Goal: Transaction & Acquisition: Purchase product/service

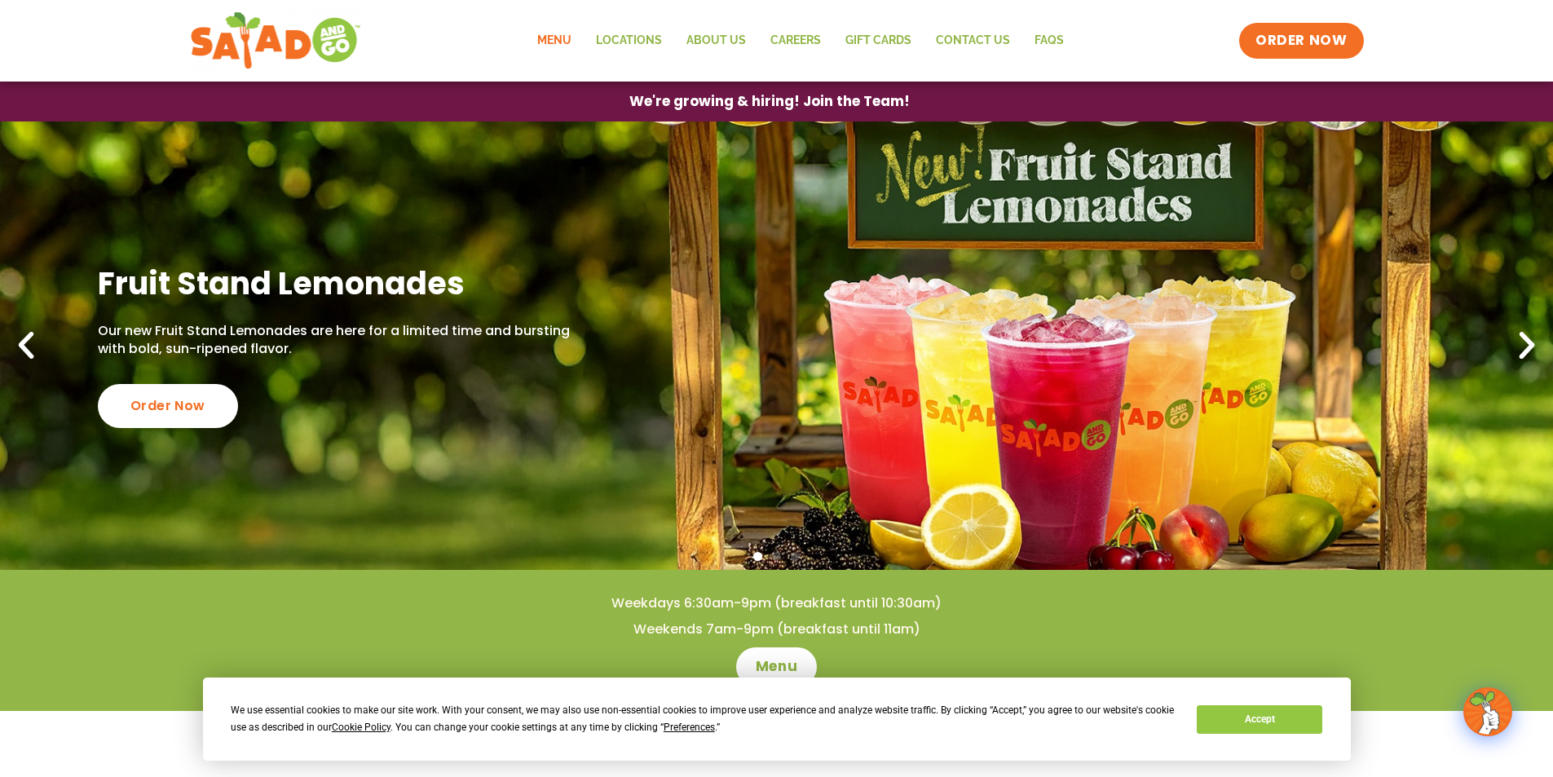
click at [558, 40] on link "Menu" at bounding box center [554, 41] width 59 height 38
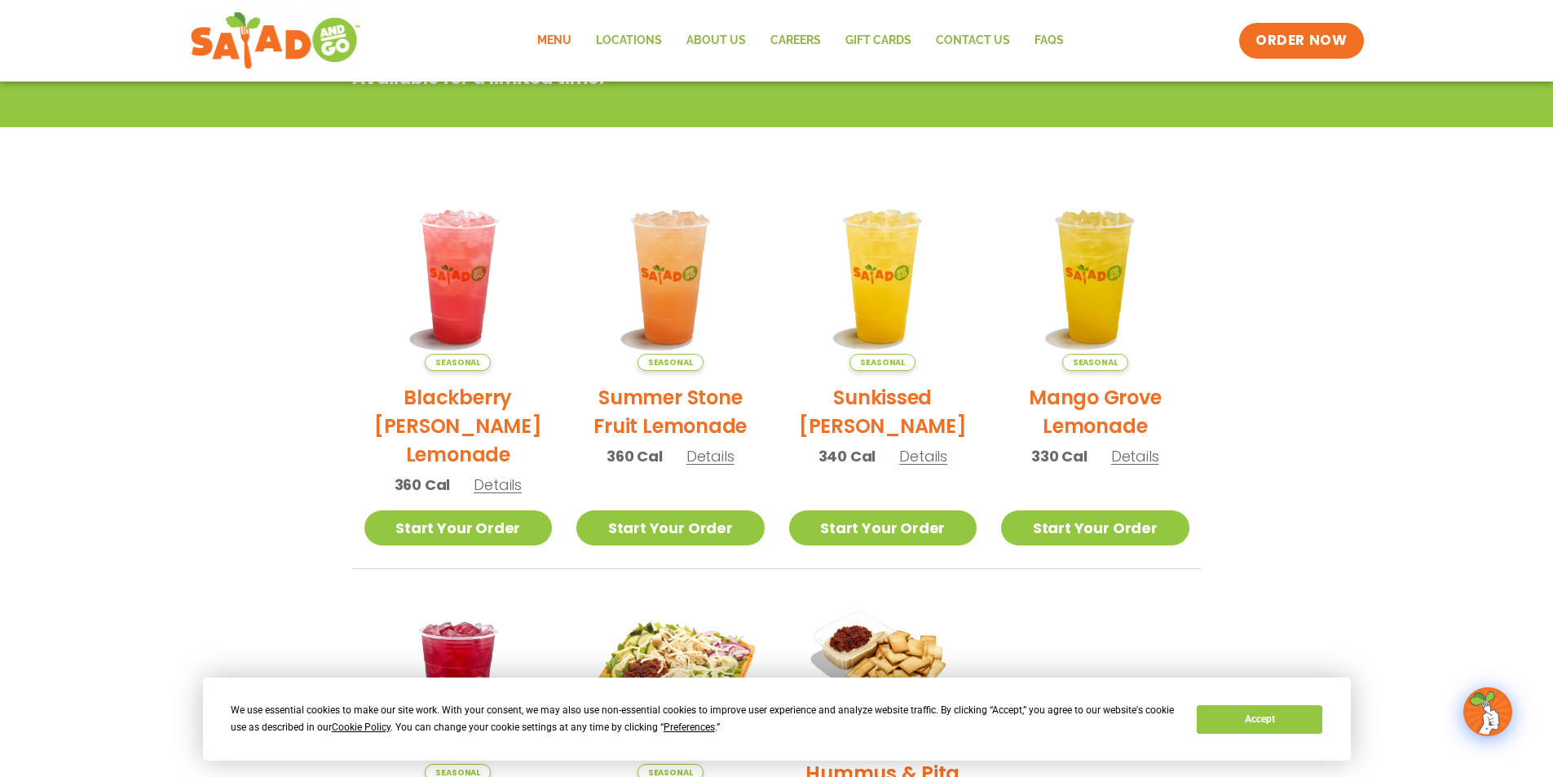
scroll to position [106, 0]
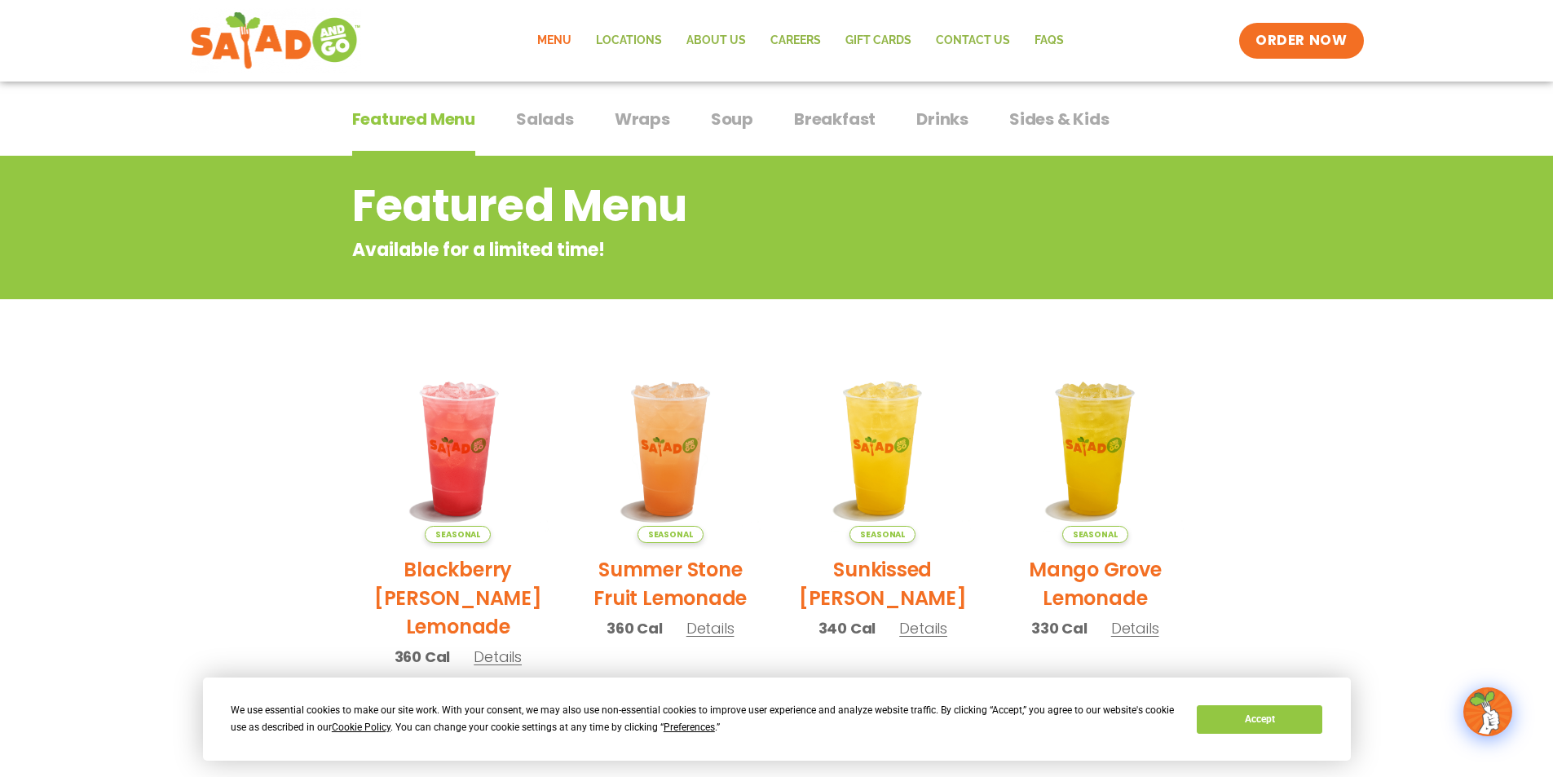
click at [545, 130] on span "Salads" at bounding box center [545, 119] width 58 height 24
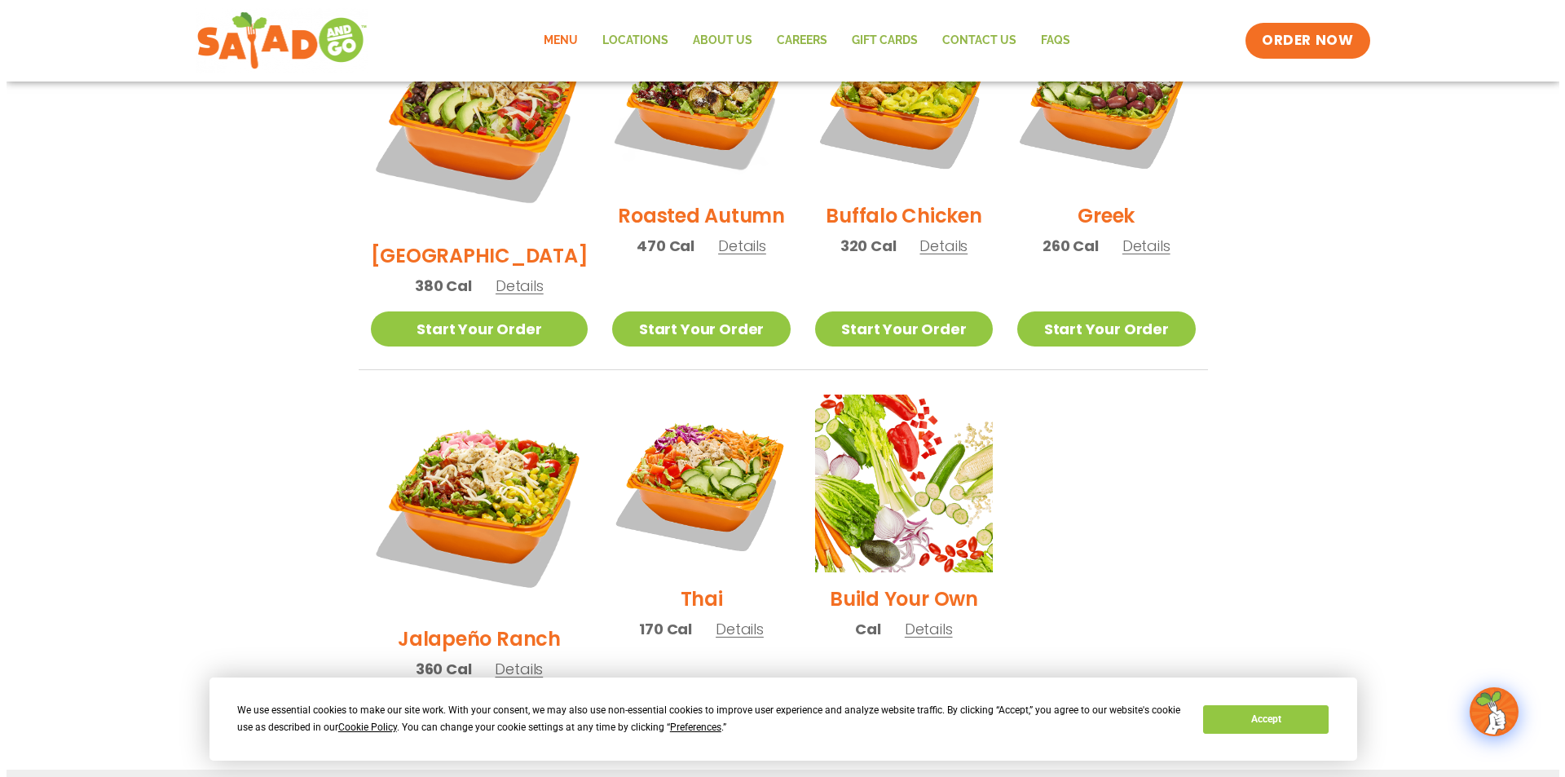
scroll to position [1003, 0]
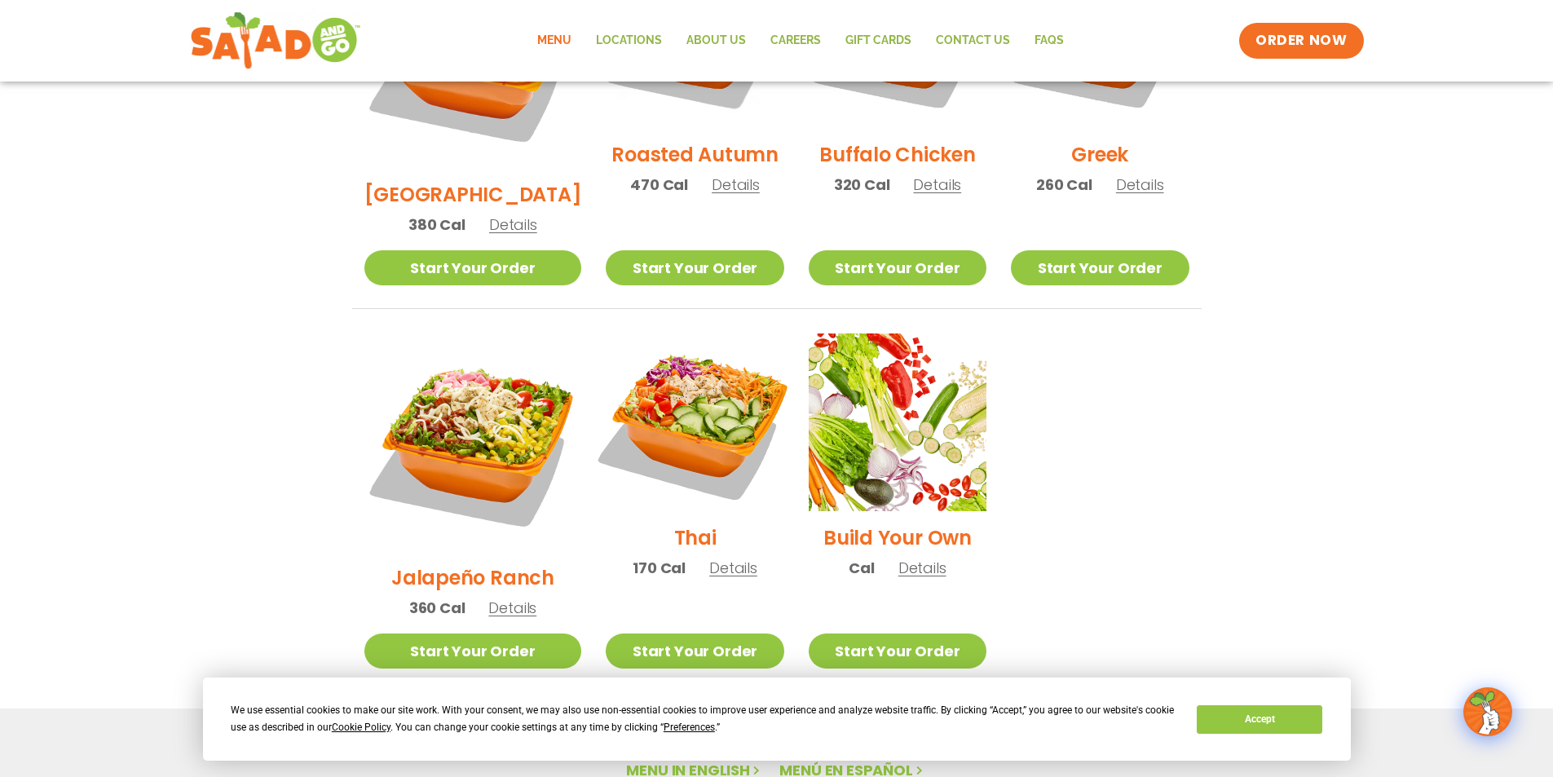
click at [676, 360] on img at bounding box center [694, 422] width 209 height 209
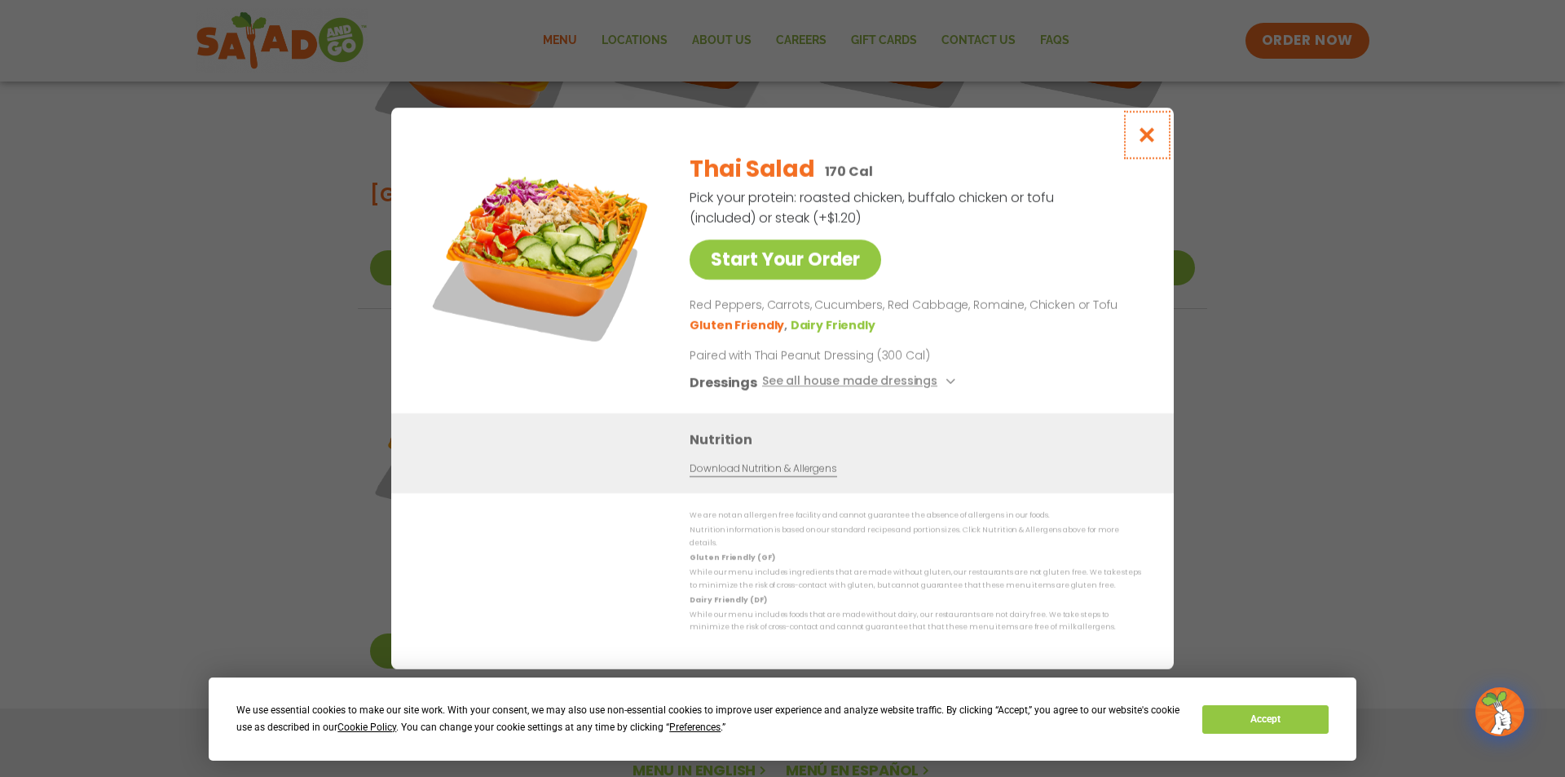
click at [1138, 143] on icon "Close modal" at bounding box center [1147, 134] width 20 height 17
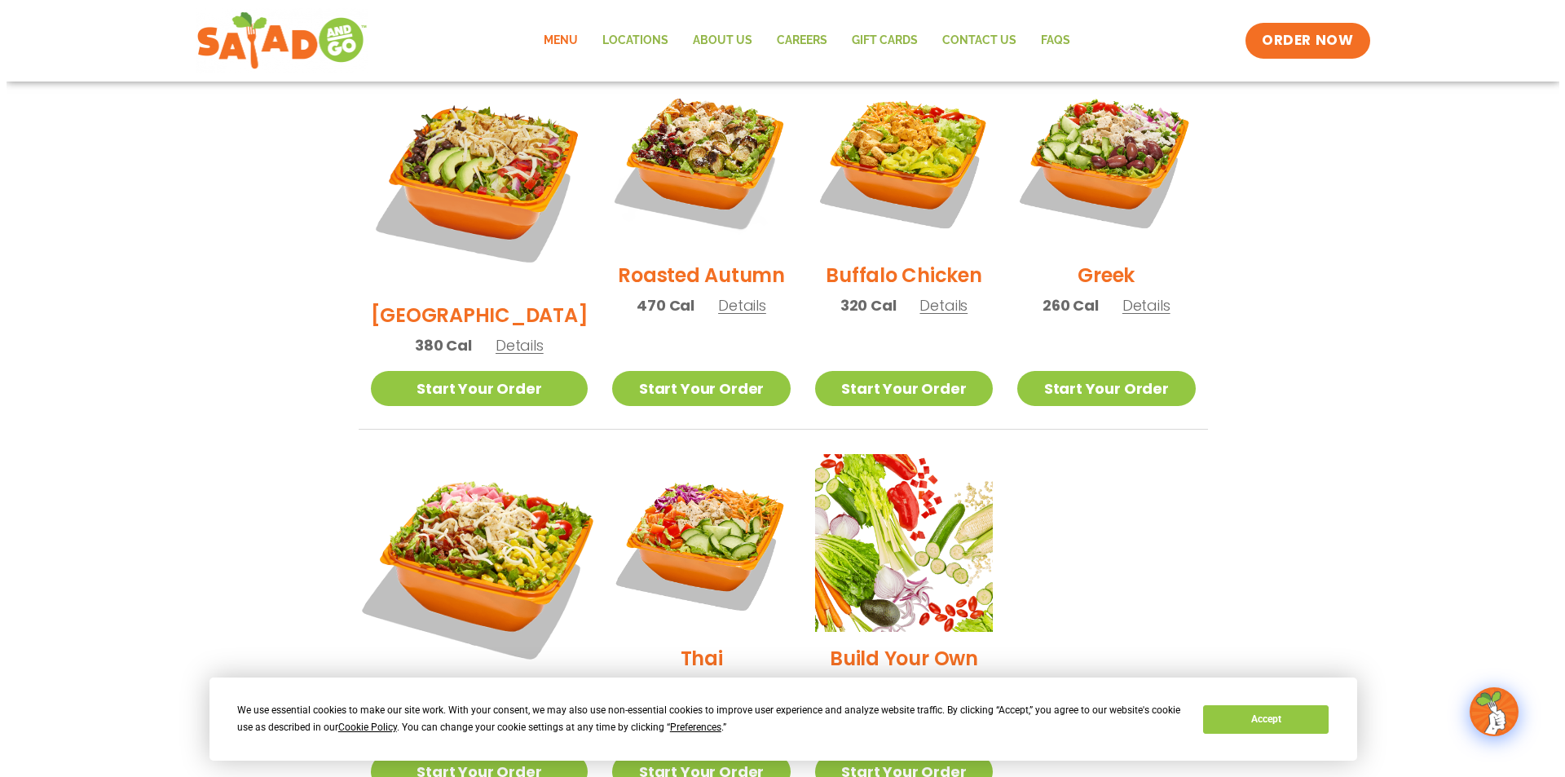
scroll to position [911, 0]
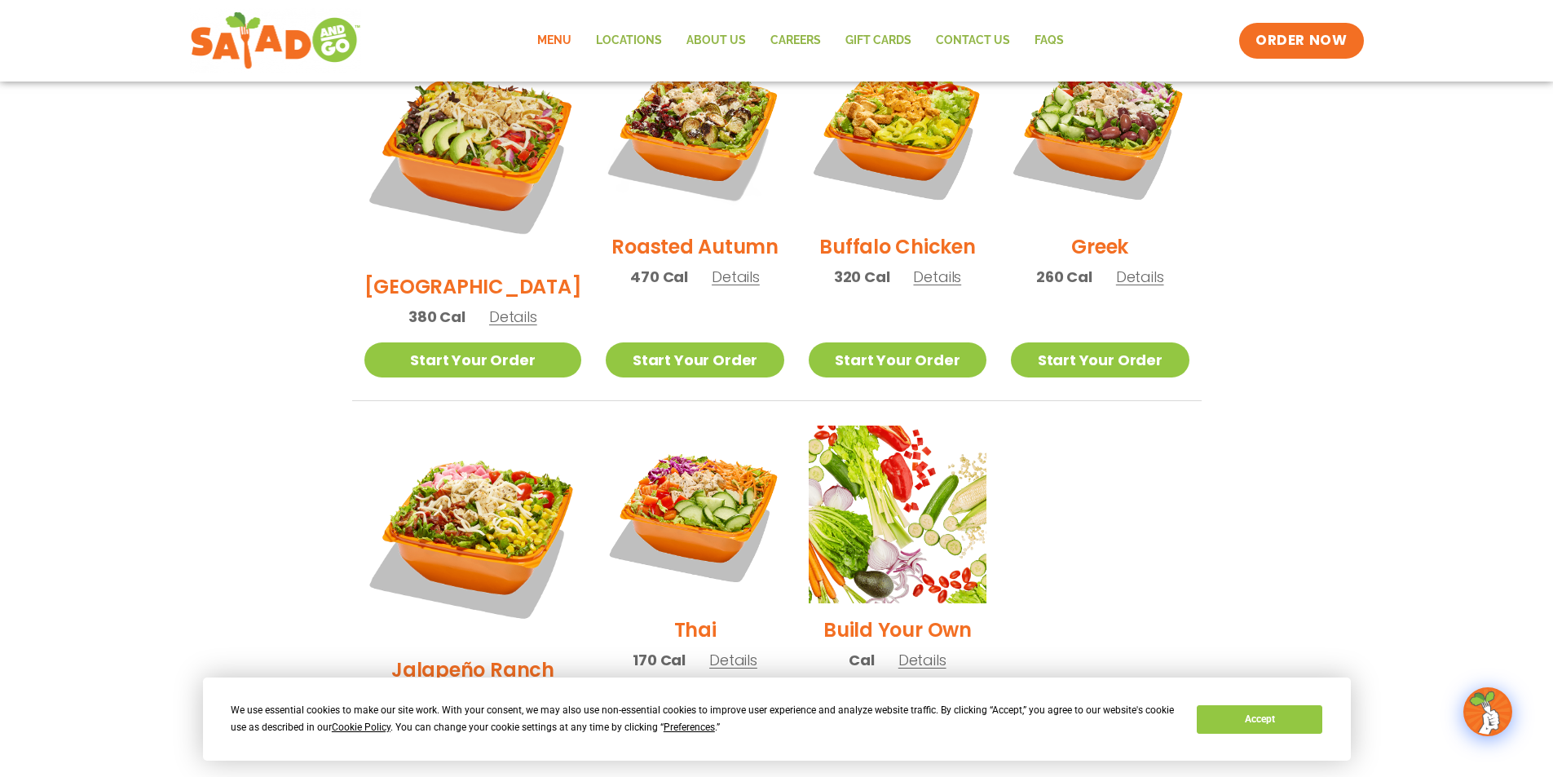
click at [494, 726] on link "Start Your Order" at bounding box center [473, 743] width 218 height 35
click at [496, 690] on span "Details" at bounding box center [512, 700] width 48 height 20
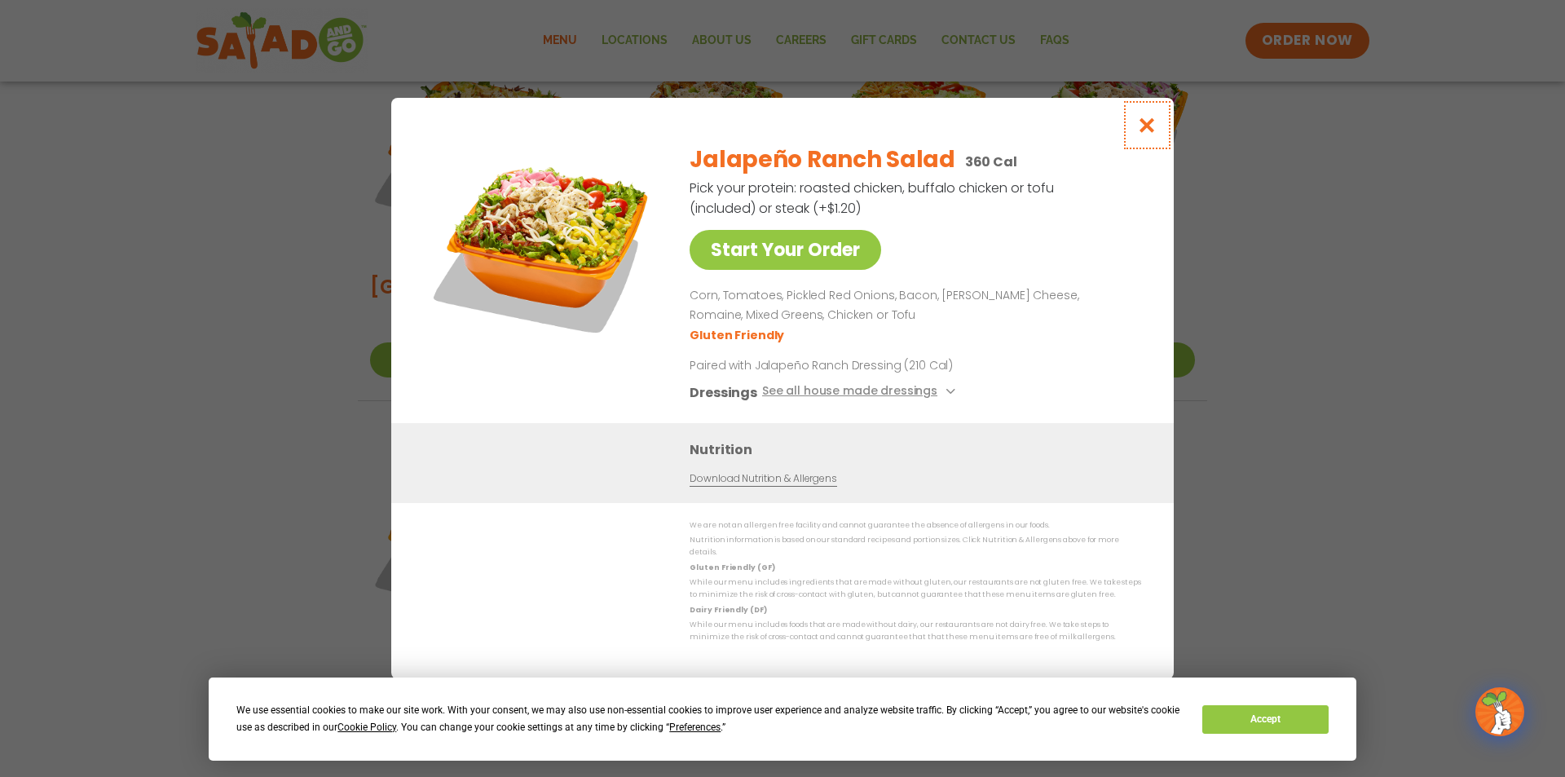
click at [1152, 127] on icon "Close modal" at bounding box center [1147, 125] width 20 height 17
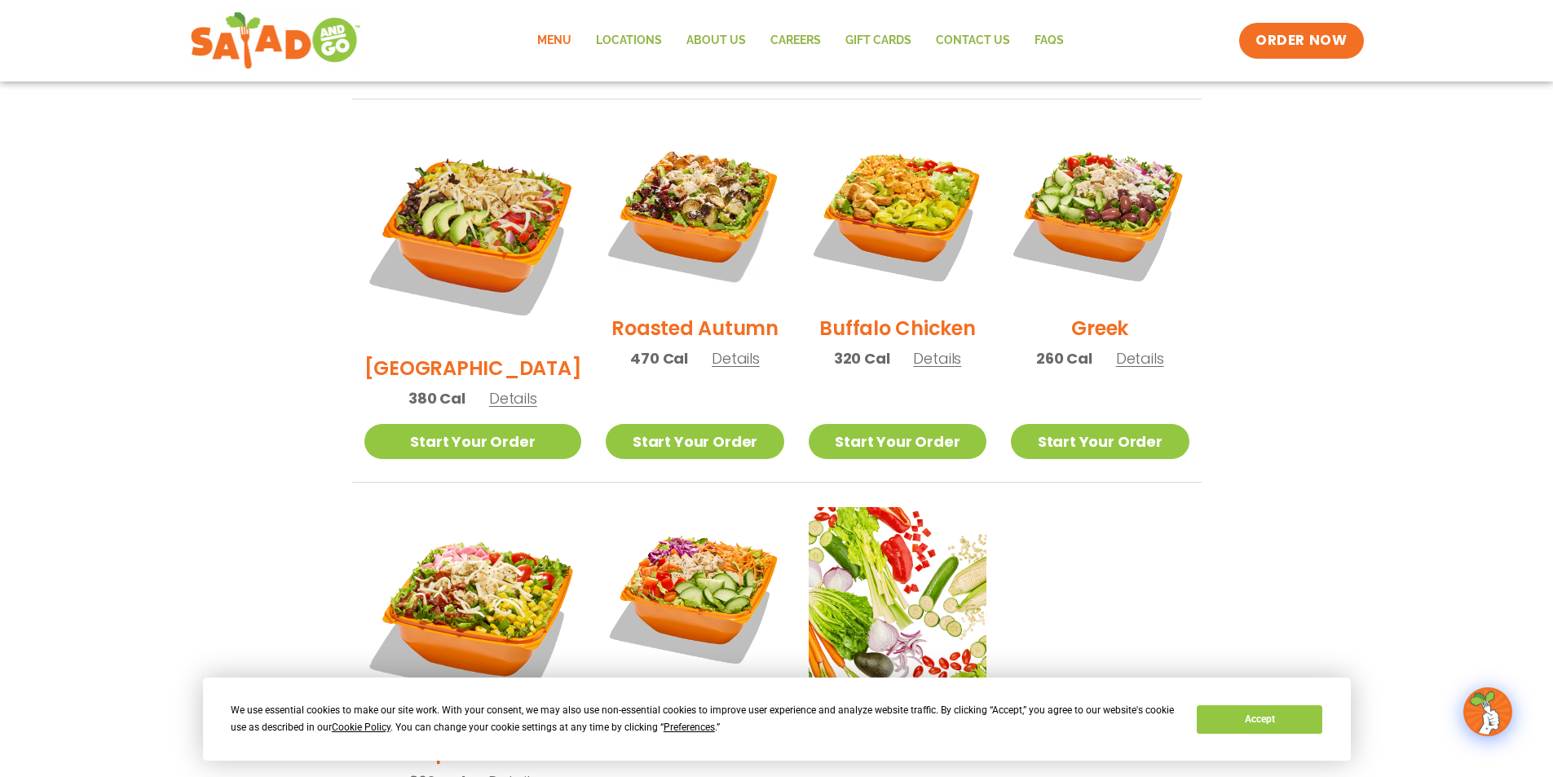
scroll to position [748, 0]
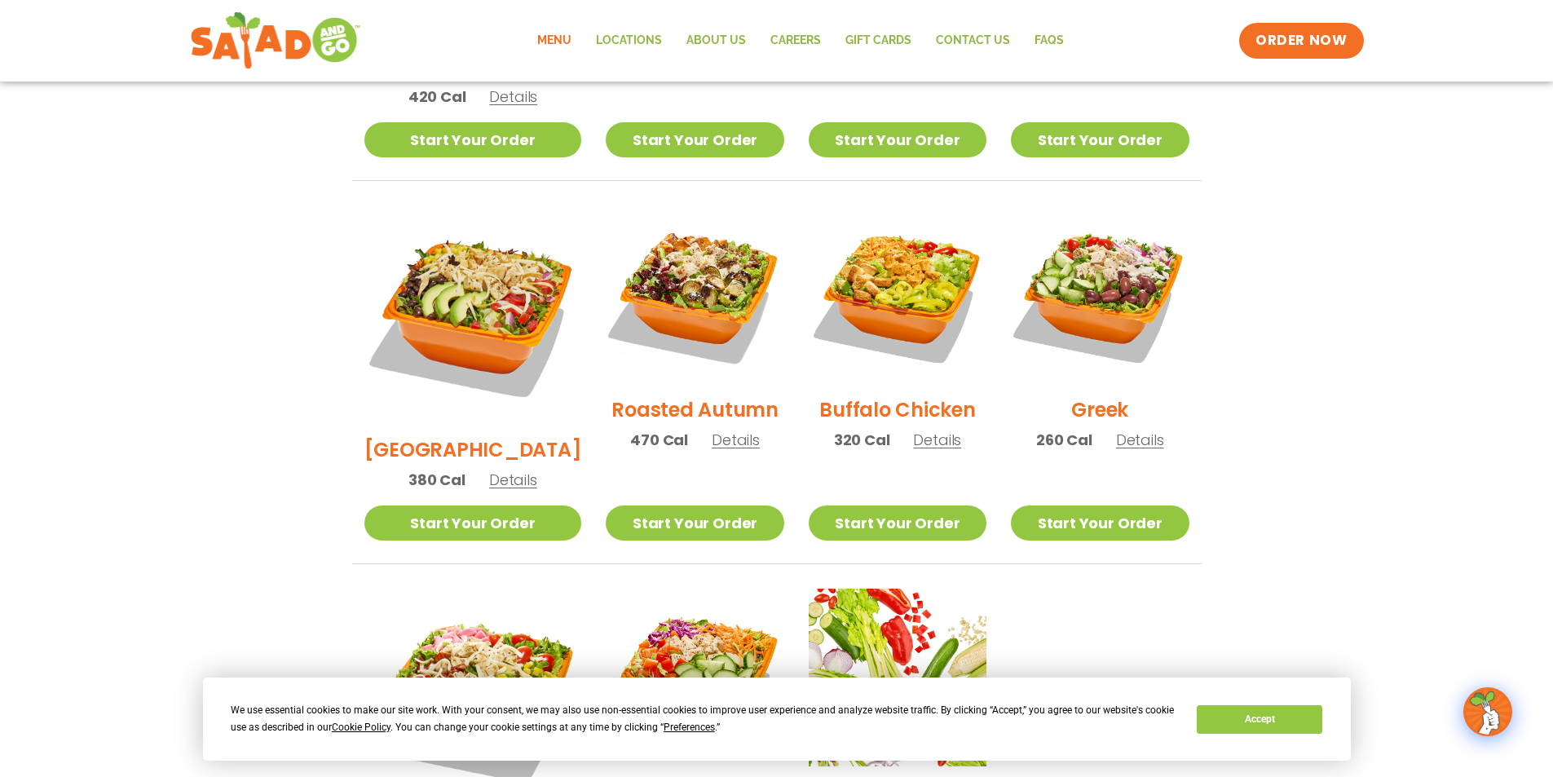
click at [929, 430] on span "Details" at bounding box center [937, 440] width 48 height 20
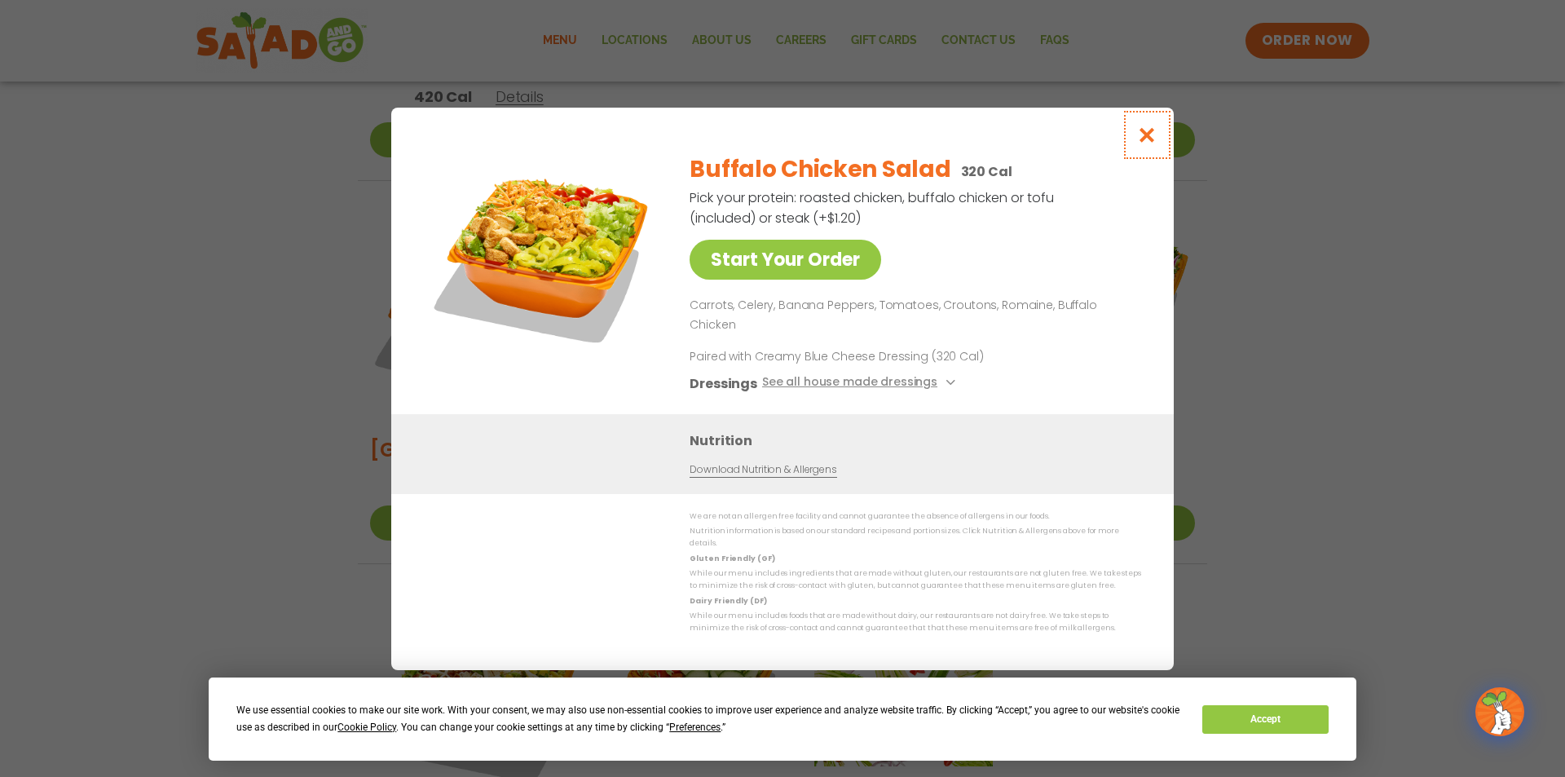
click at [1155, 143] on icon "Close modal" at bounding box center [1147, 134] width 20 height 17
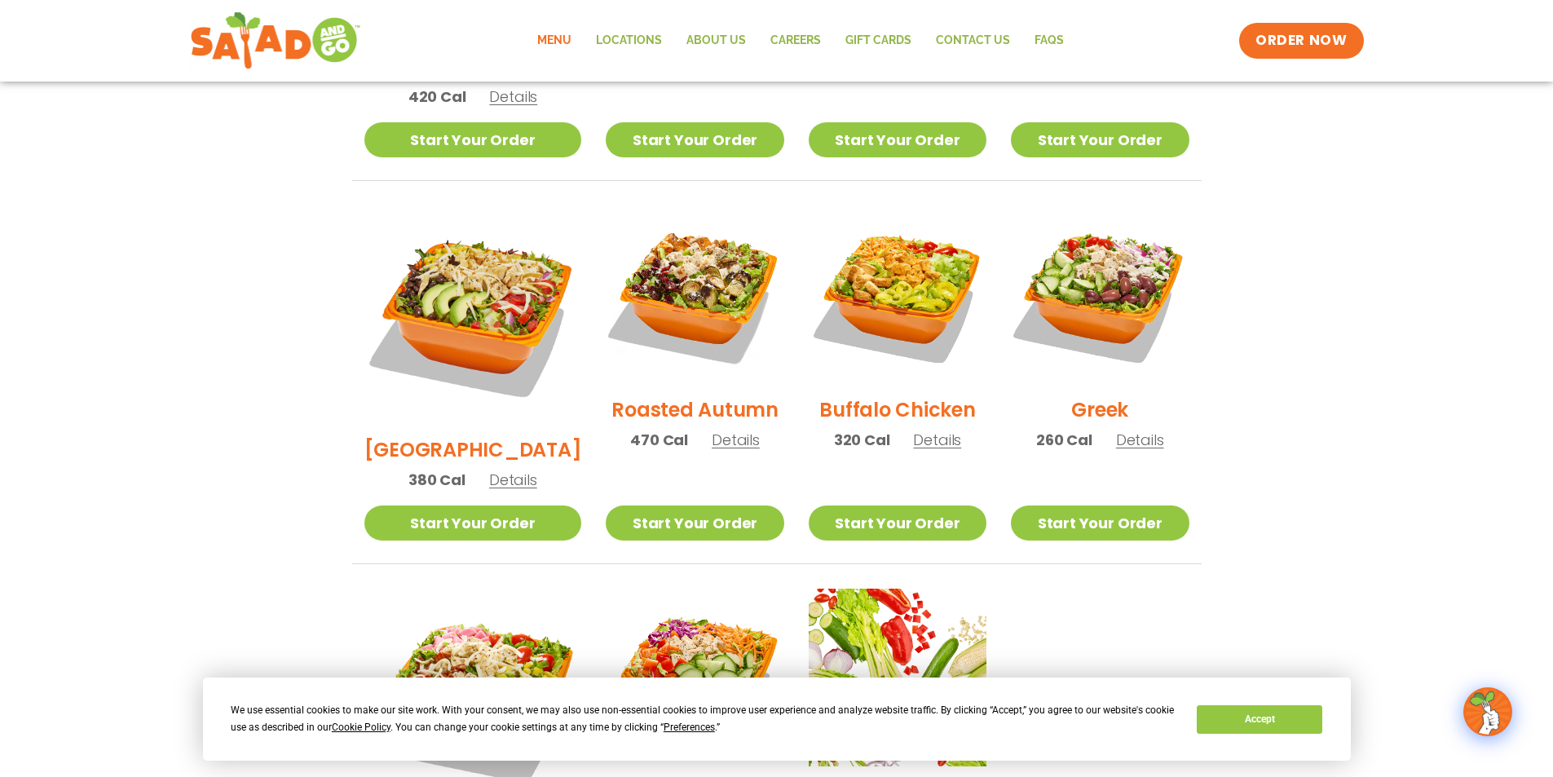
click at [712, 430] on span "Details" at bounding box center [736, 440] width 48 height 20
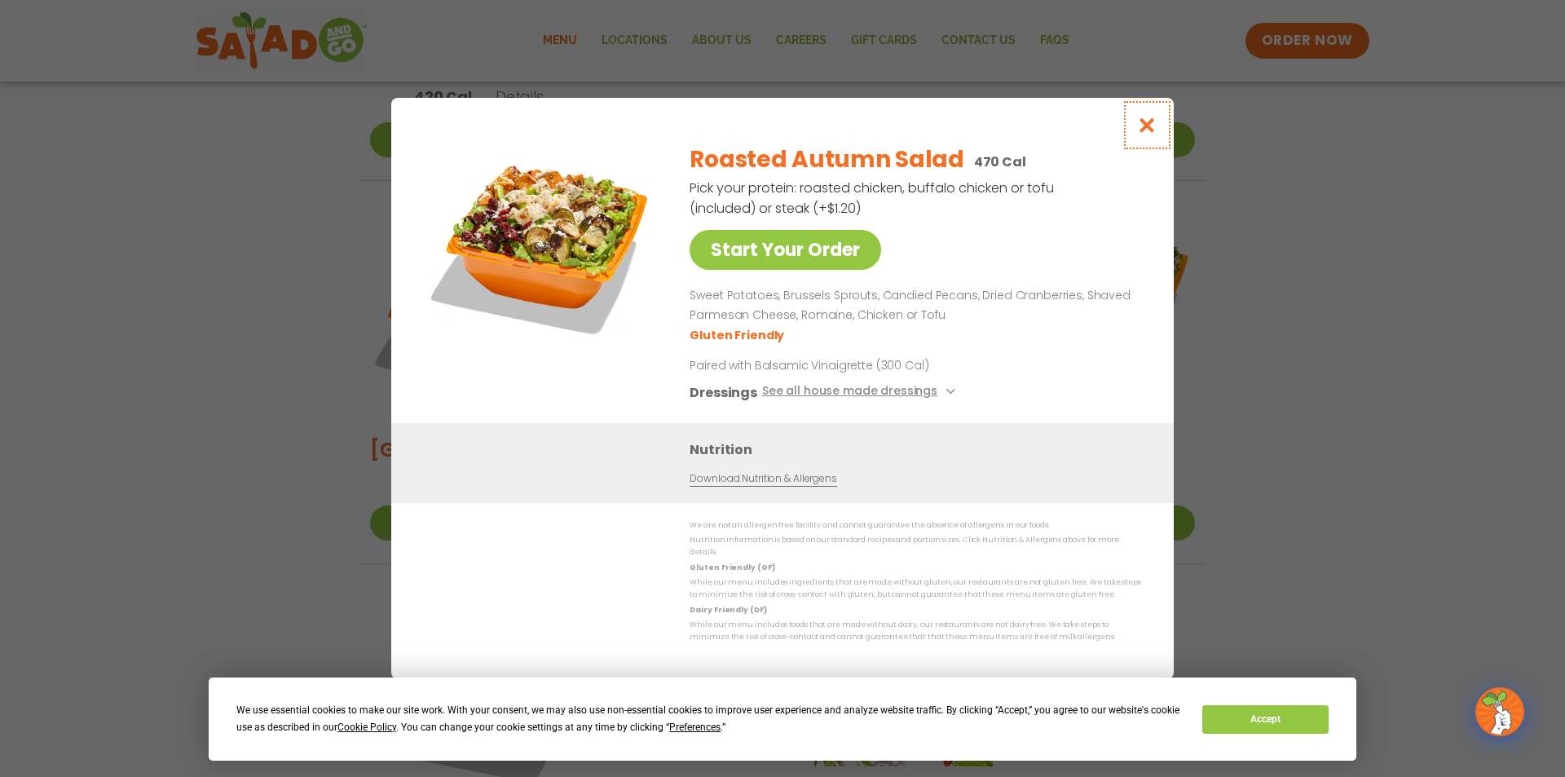
click at [1143, 122] on icon "Close modal" at bounding box center [1147, 125] width 20 height 17
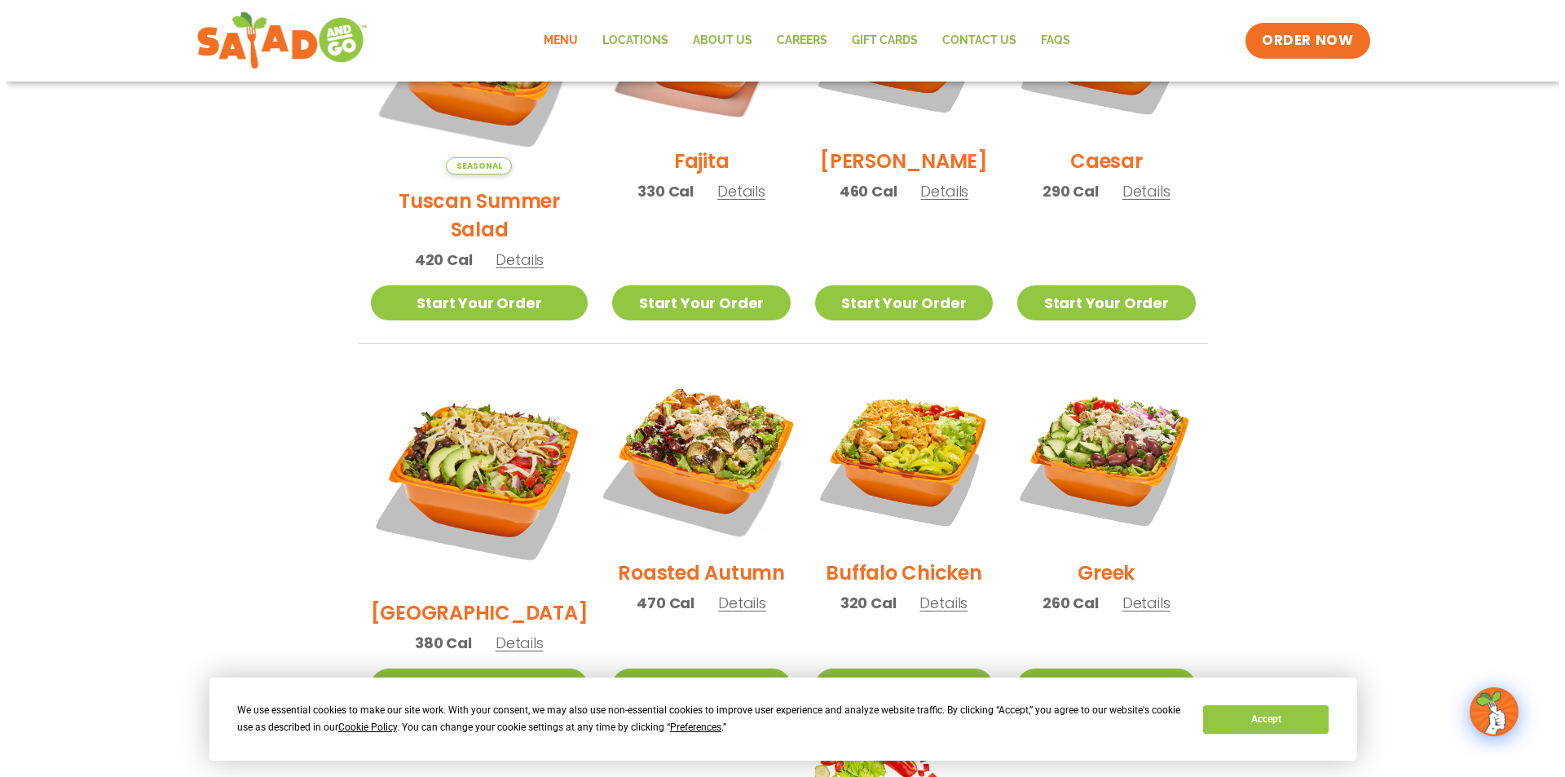
scroll to position [340, 0]
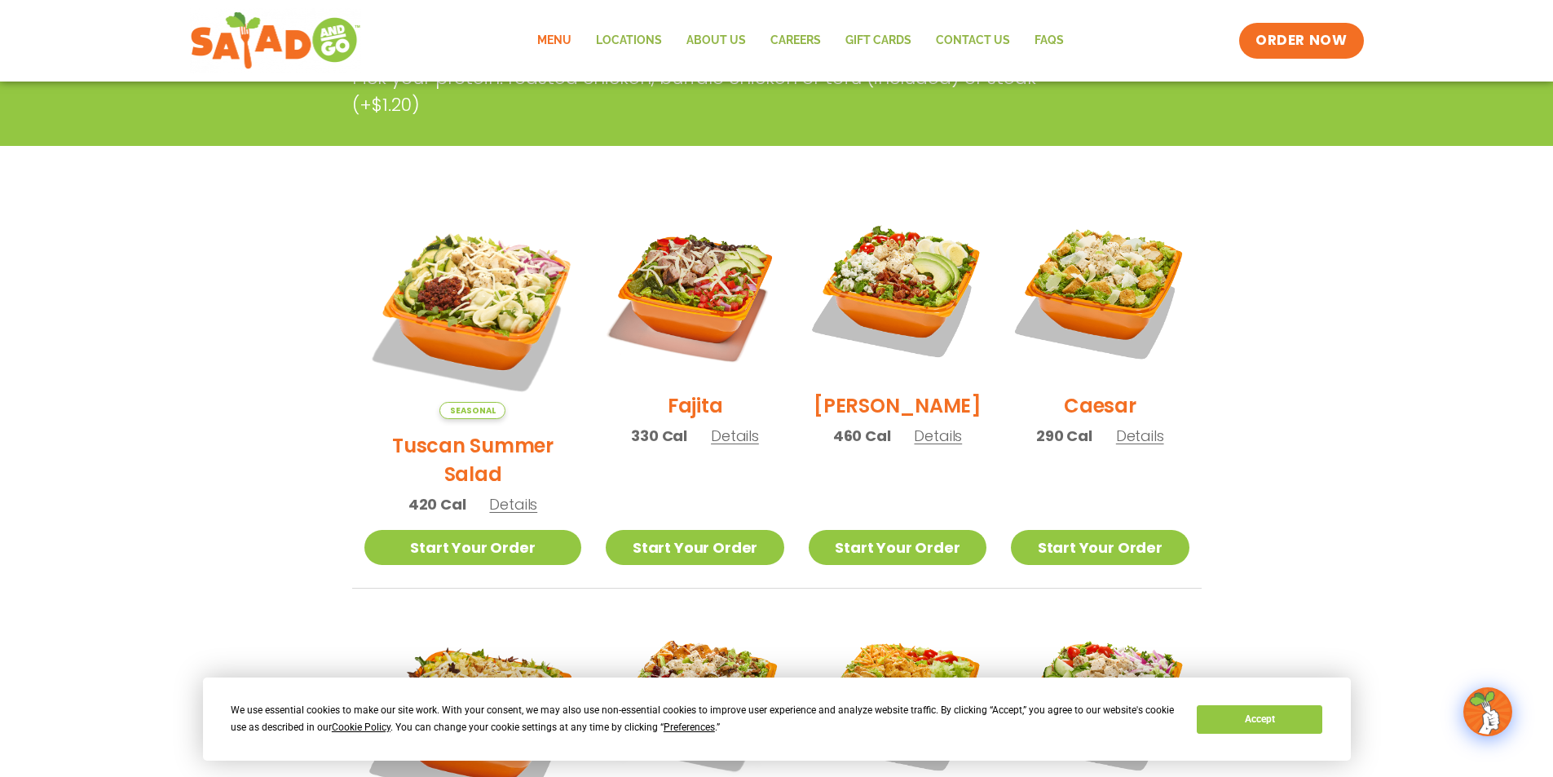
click at [711, 443] on span "Details" at bounding box center [735, 436] width 48 height 20
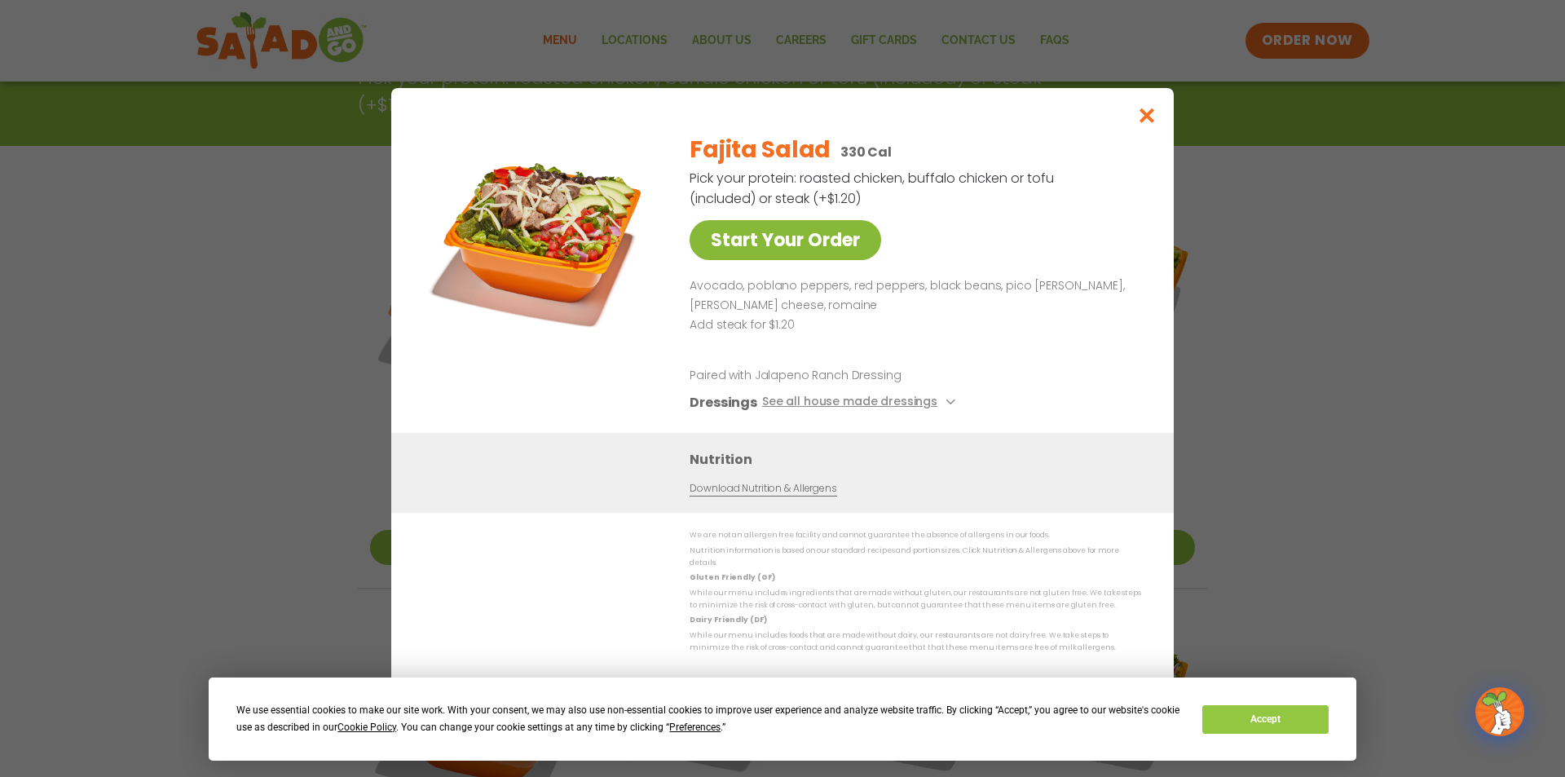
click at [822, 245] on link "Start Your Order" at bounding box center [786, 240] width 192 height 40
